Goal: Use online tool/utility: Utilize a website feature to perform a specific function

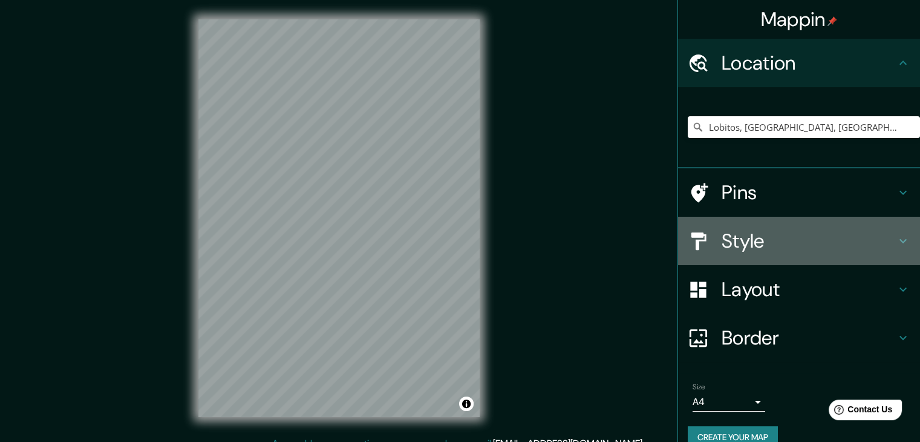
click at [896, 237] on icon at bounding box center [903, 240] width 15 height 15
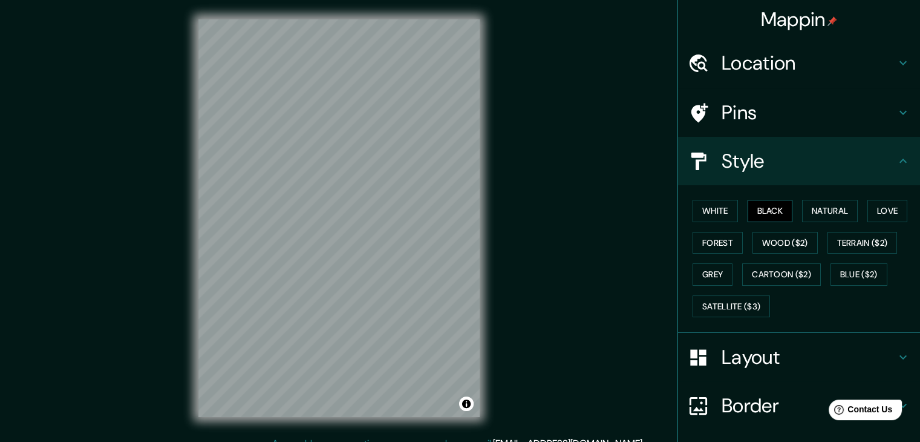
click at [757, 214] on button "Black" at bounding box center [770, 211] width 45 height 22
click at [807, 209] on button "Natural" at bounding box center [830, 211] width 56 height 22
click at [882, 207] on button "Love" at bounding box center [887, 211] width 40 height 22
click at [699, 238] on button "Forest" at bounding box center [718, 243] width 50 height 22
click at [770, 247] on button "Wood ($2)" at bounding box center [784, 243] width 65 height 22
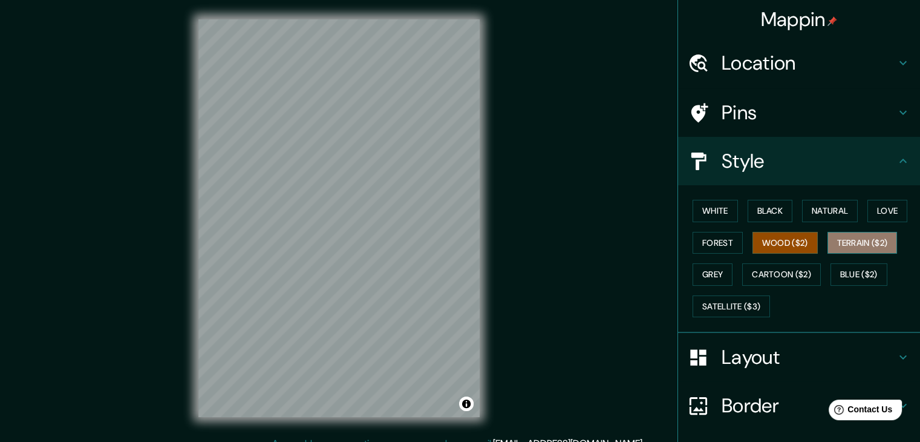
click at [864, 247] on button "Terrain ($2)" at bounding box center [862, 243] width 70 height 22
click at [704, 280] on button "Grey" at bounding box center [713, 274] width 40 height 22
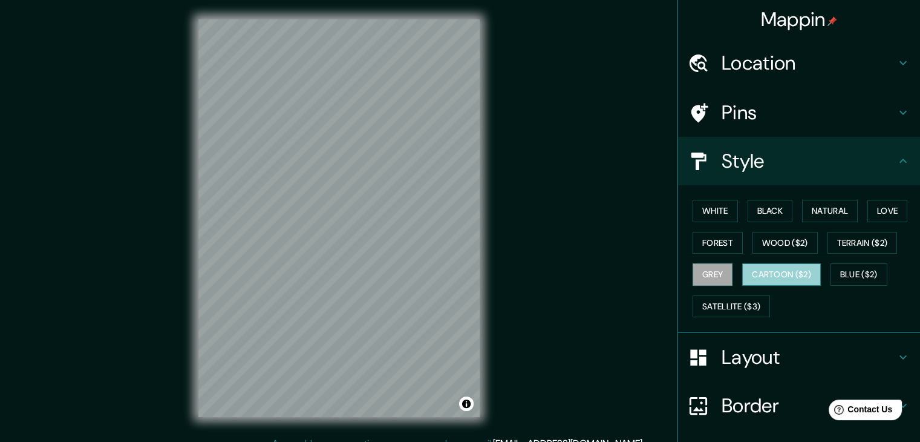
click at [760, 281] on button "Cartoon ($2)" at bounding box center [781, 274] width 79 height 22
click at [849, 279] on button "Blue ($2)" at bounding box center [858, 274] width 57 height 22
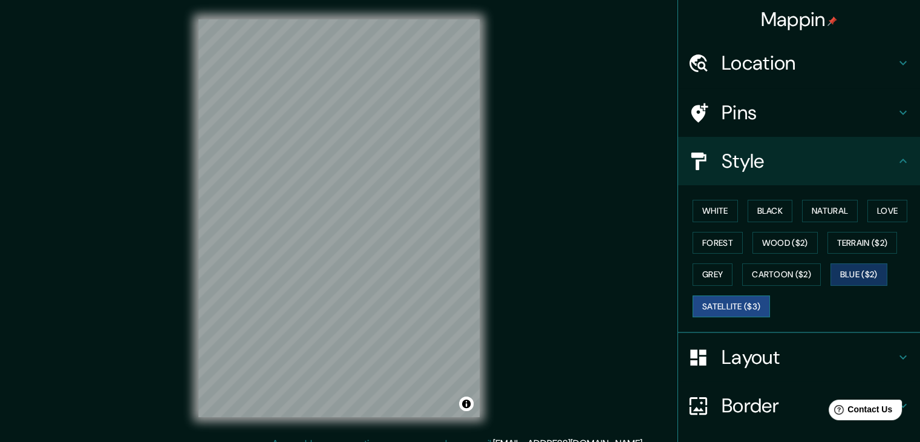
click at [728, 304] on button "Satellite ($3)" at bounding box center [731, 306] width 77 height 22
click at [850, 270] on button "Blue ($2)" at bounding box center [858, 274] width 57 height 22
click at [772, 270] on button "Cartoon ($2)" at bounding box center [781, 274] width 79 height 22
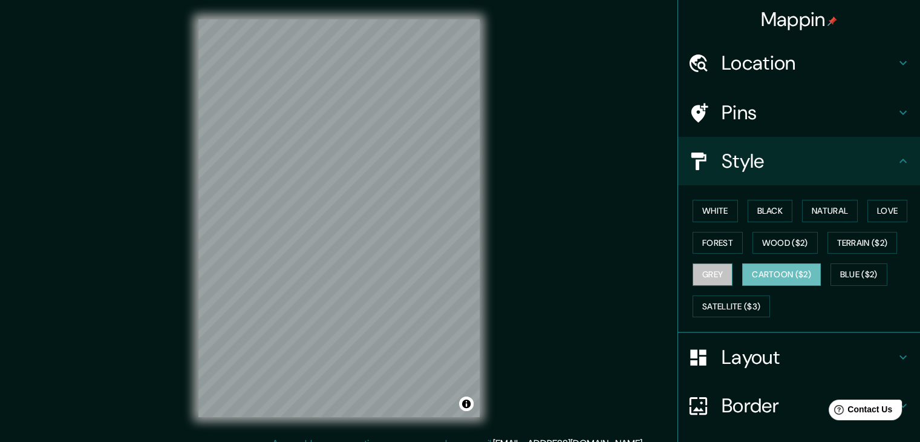
click at [699, 278] on button "Grey" at bounding box center [713, 274] width 40 height 22
click at [703, 216] on button "White" at bounding box center [715, 211] width 45 height 22
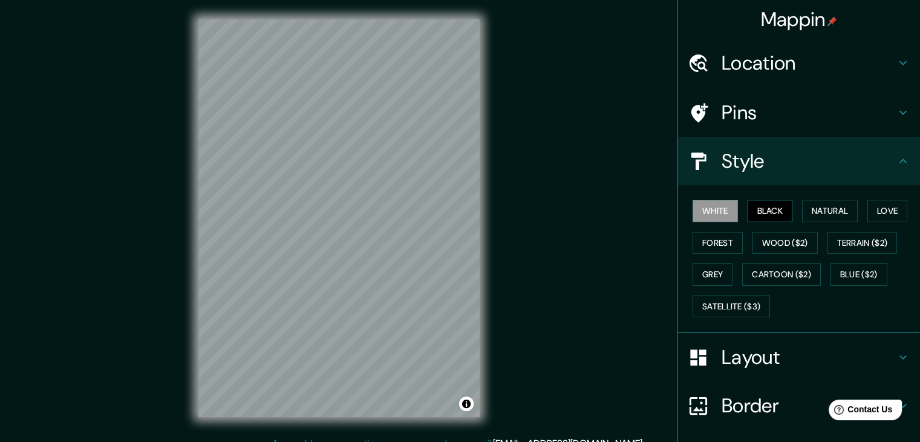
click at [760, 214] on button "Black" at bounding box center [770, 211] width 45 height 22
click at [823, 215] on button "Natural" at bounding box center [830, 211] width 56 height 22
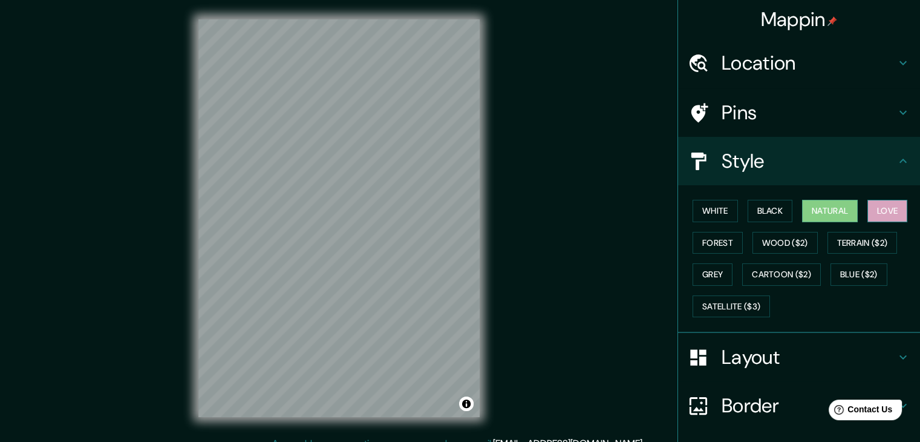
click at [890, 209] on button "Love" at bounding box center [887, 211] width 40 height 22
click at [693, 243] on button "Forest" at bounding box center [718, 243] width 50 height 22
click at [825, 203] on button "Natural" at bounding box center [830, 211] width 56 height 22
click at [712, 245] on button "Forest" at bounding box center [718, 243] width 50 height 22
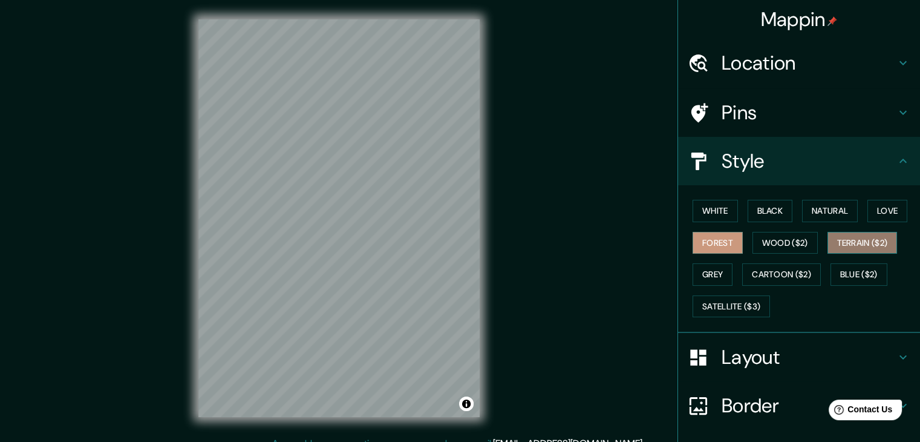
click at [830, 244] on button "Terrain ($2)" at bounding box center [862, 243] width 70 height 22
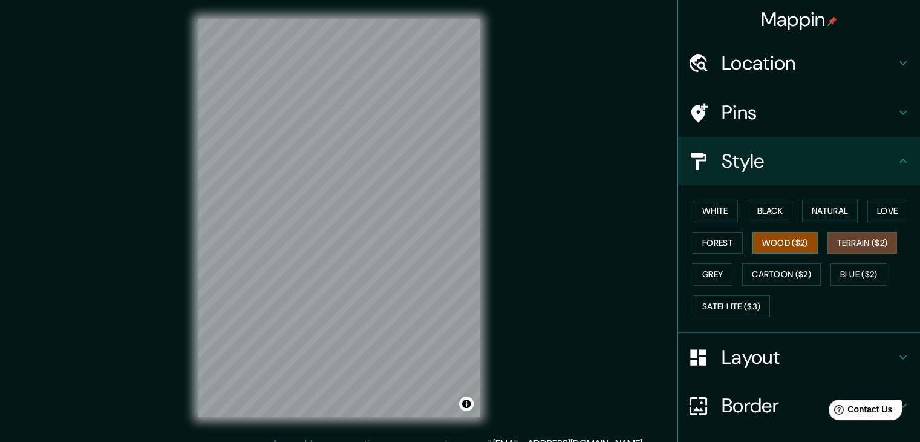
click at [783, 244] on button "Wood ($2)" at bounding box center [784, 243] width 65 height 22
click at [712, 238] on button "Forest" at bounding box center [718, 243] width 50 height 22
